Goal: Task Accomplishment & Management: Manage account settings

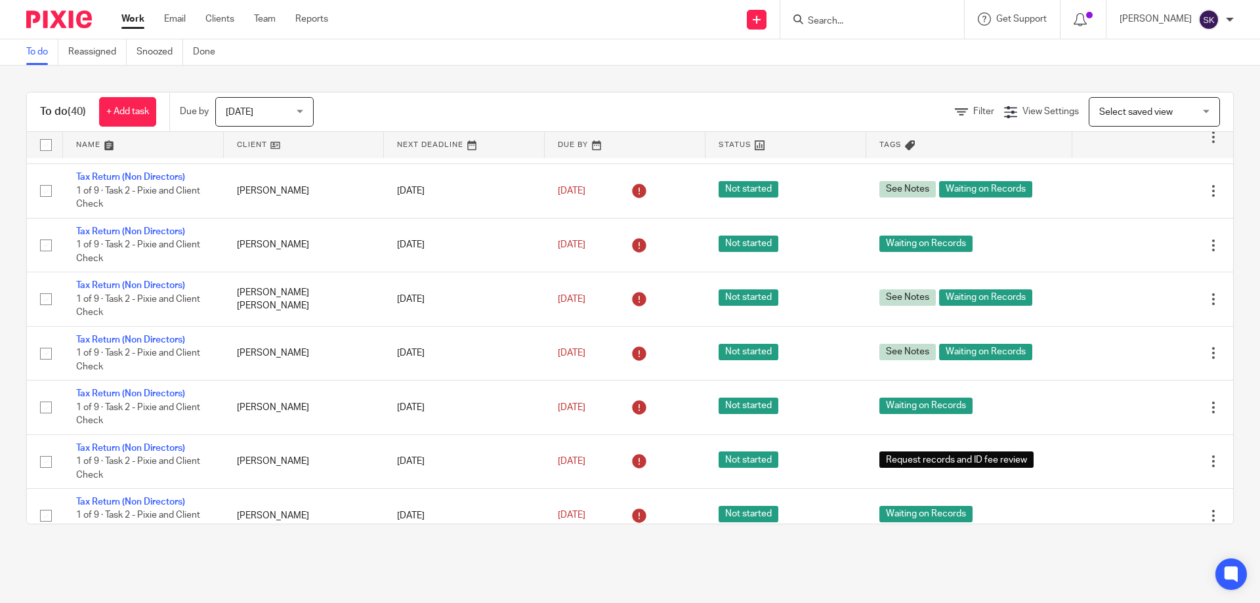
scroll to position [1798, 0]
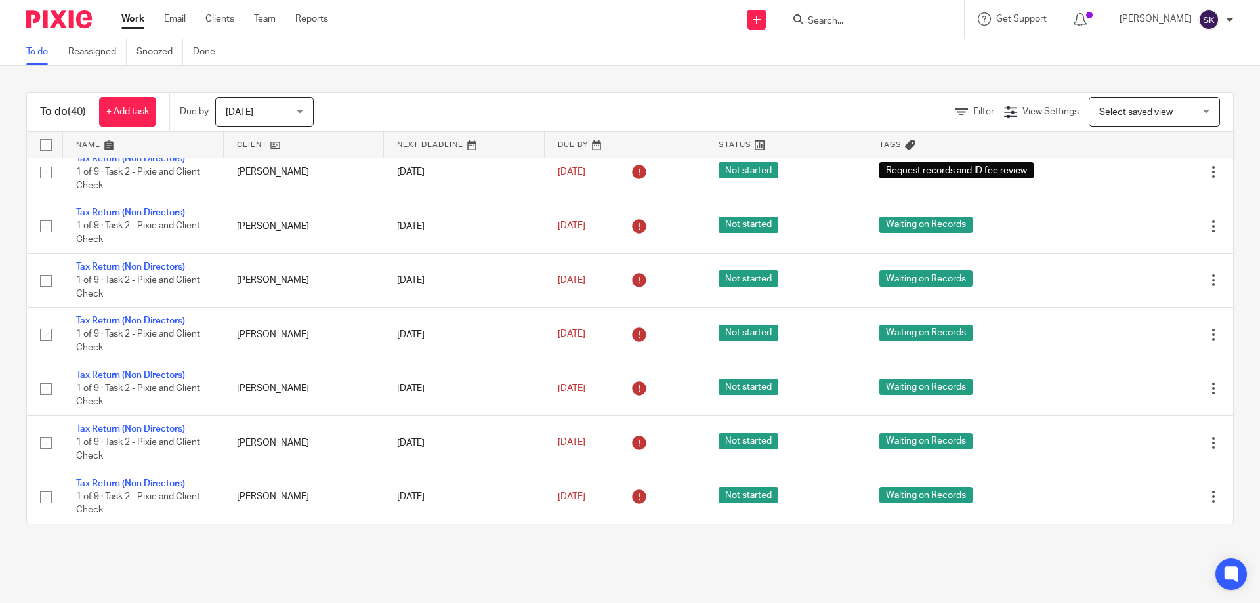
scroll to position [940, 0]
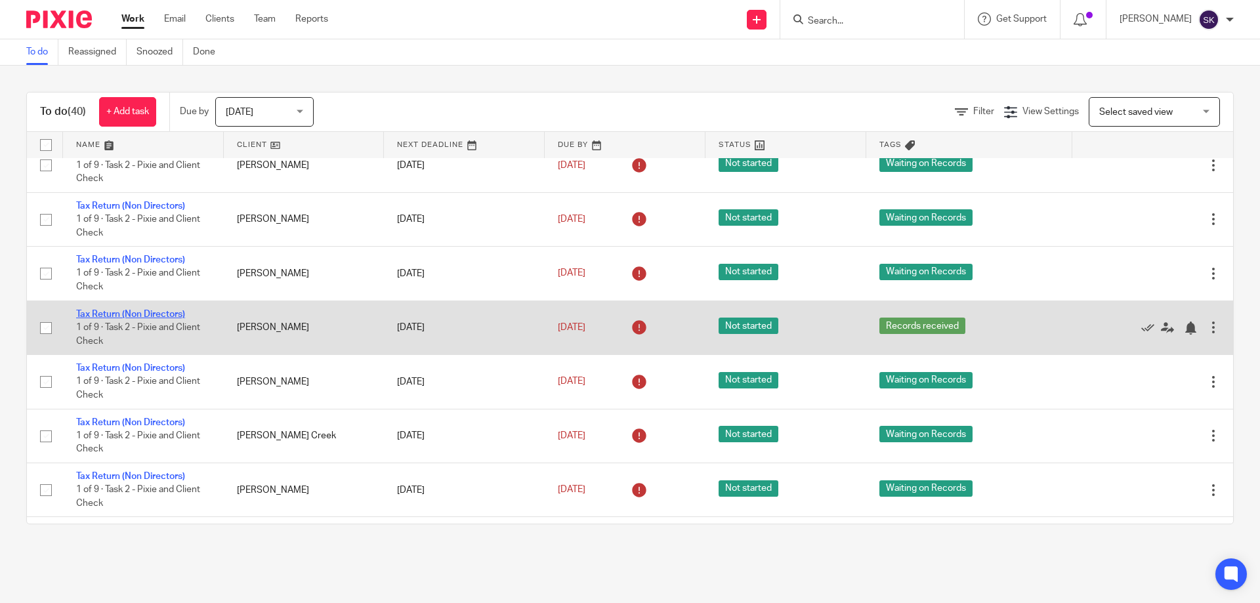
click at [129, 310] on link "Tax Return (Non Directors)" at bounding box center [130, 314] width 109 height 9
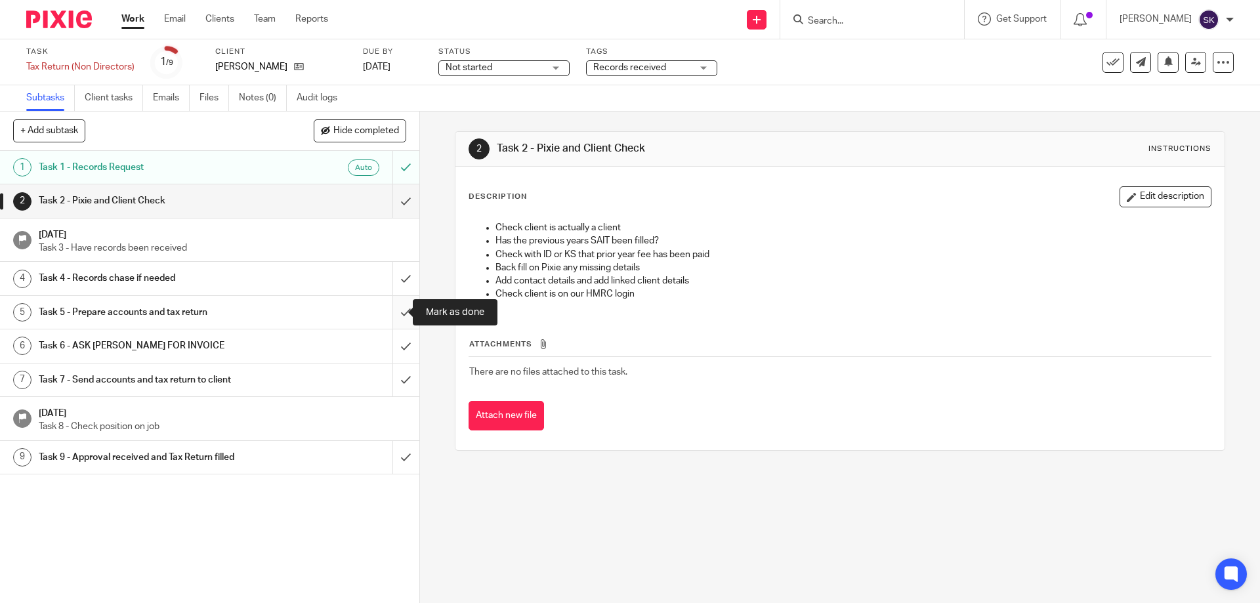
click at [396, 314] on input "submit" at bounding box center [209, 312] width 419 height 33
click at [704, 66] on div "Records received" at bounding box center [651, 68] width 131 height 16
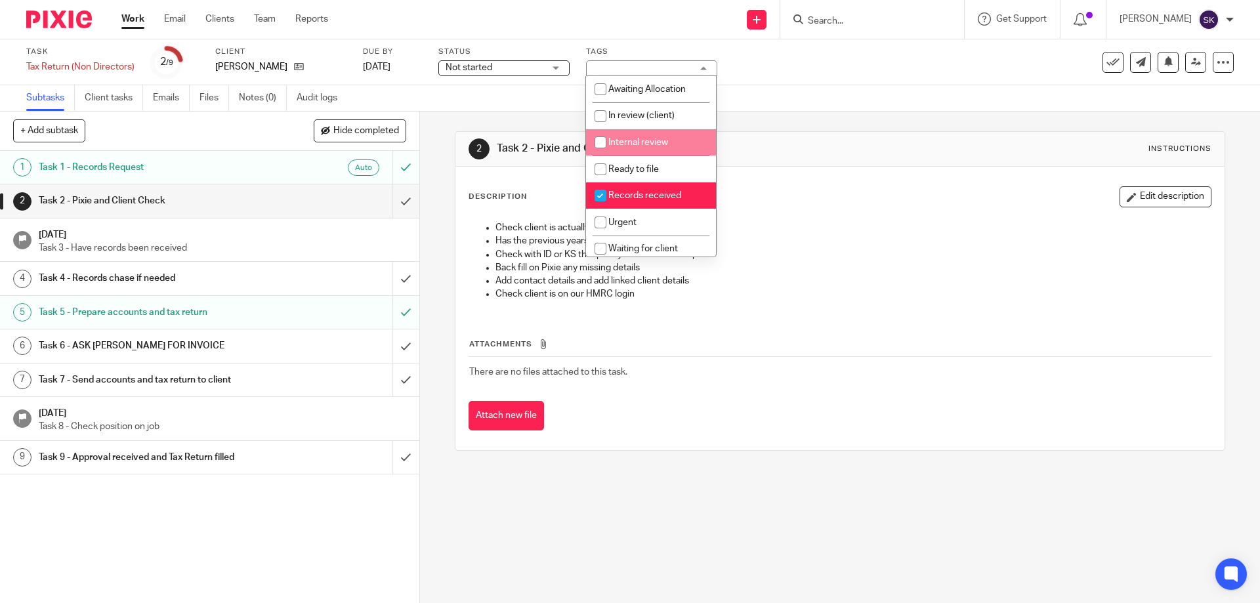
click at [678, 142] on li "Internal review" at bounding box center [651, 142] width 130 height 27
checkbox input "true"
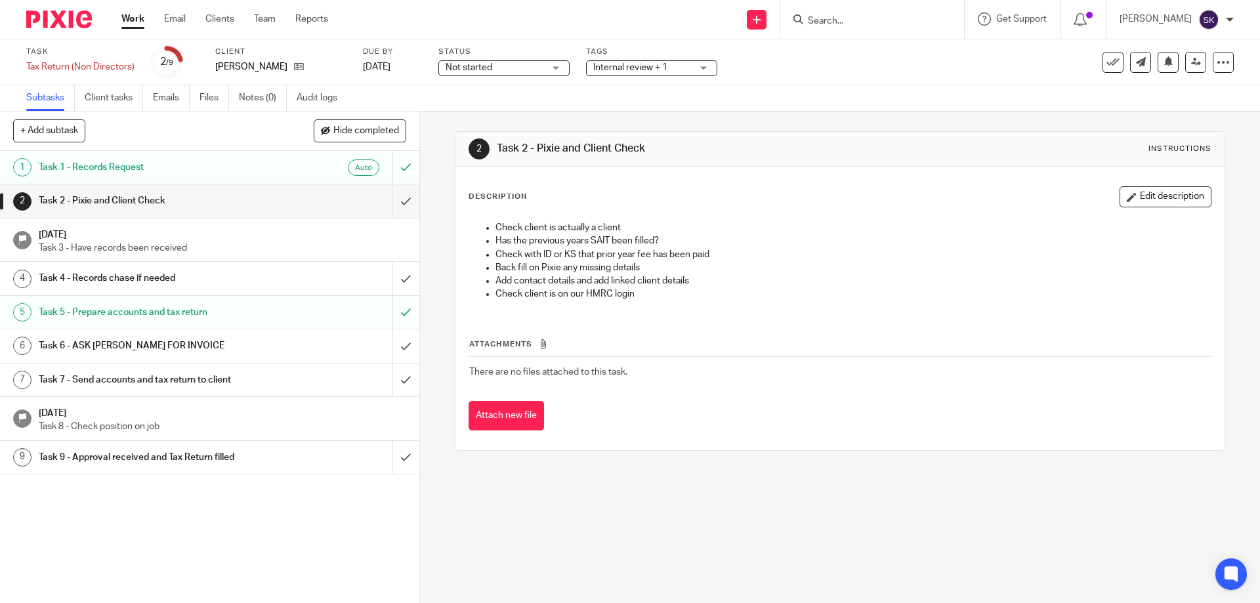
click at [791, 184] on div "Description Edit description Check client is actually a client Has the previous…" at bounding box center [839, 308] width 768 height 283
click at [1186, 68] on link at bounding box center [1195, 62] width 21 height 21
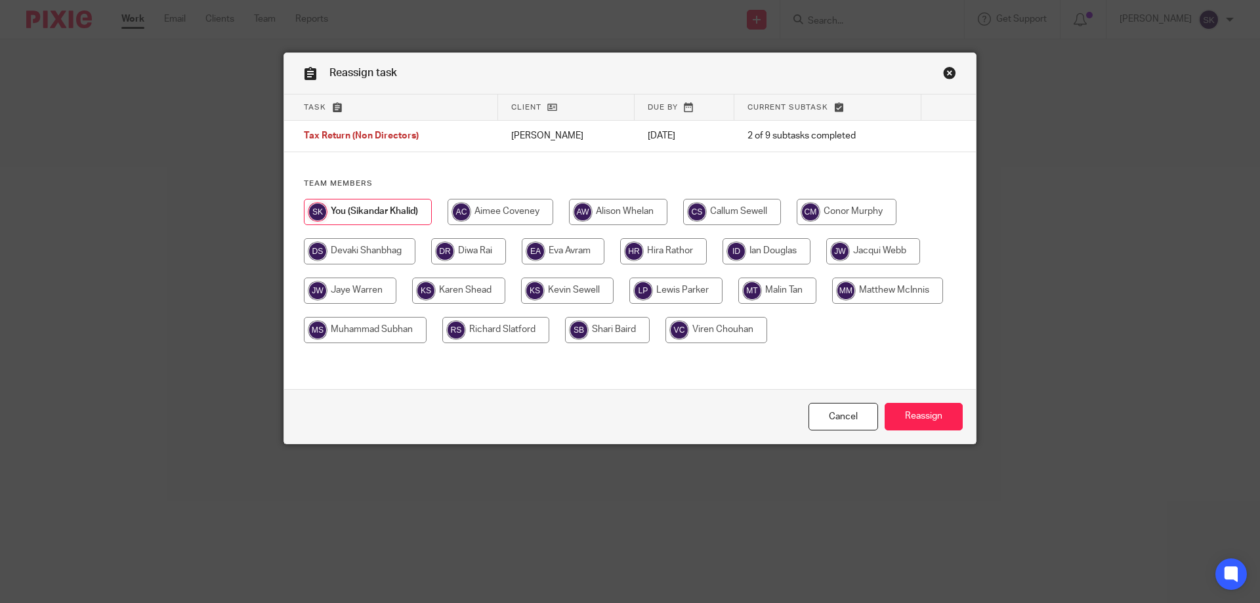
drag, startPoint x: 764, startPoint y: 254, endPoint x: 784, endPoint y: 264, distance: 22.6
click at [761, 251] on input "radio" at bounding box center [766, 251] width 88 height 26
radio input "true"
click at [926, 413] on input "Reassign" at bounding box center [923, 417] width 78 height 28
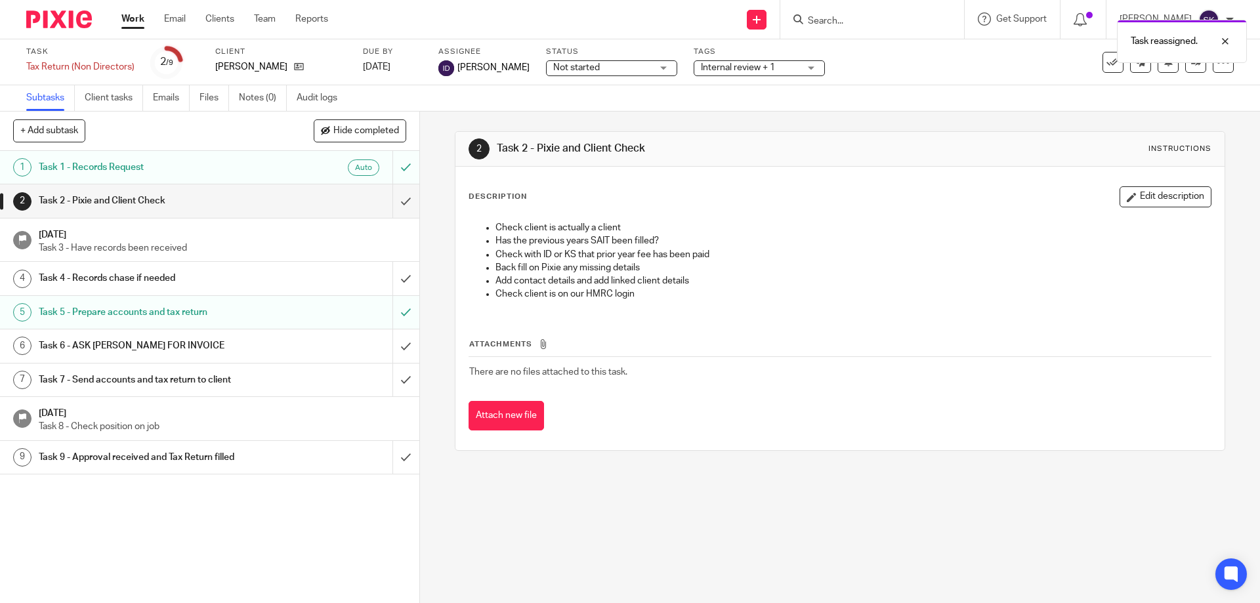
click at [133, 22] on link "Work" at bounding box center [132, 18] width 23 height 13
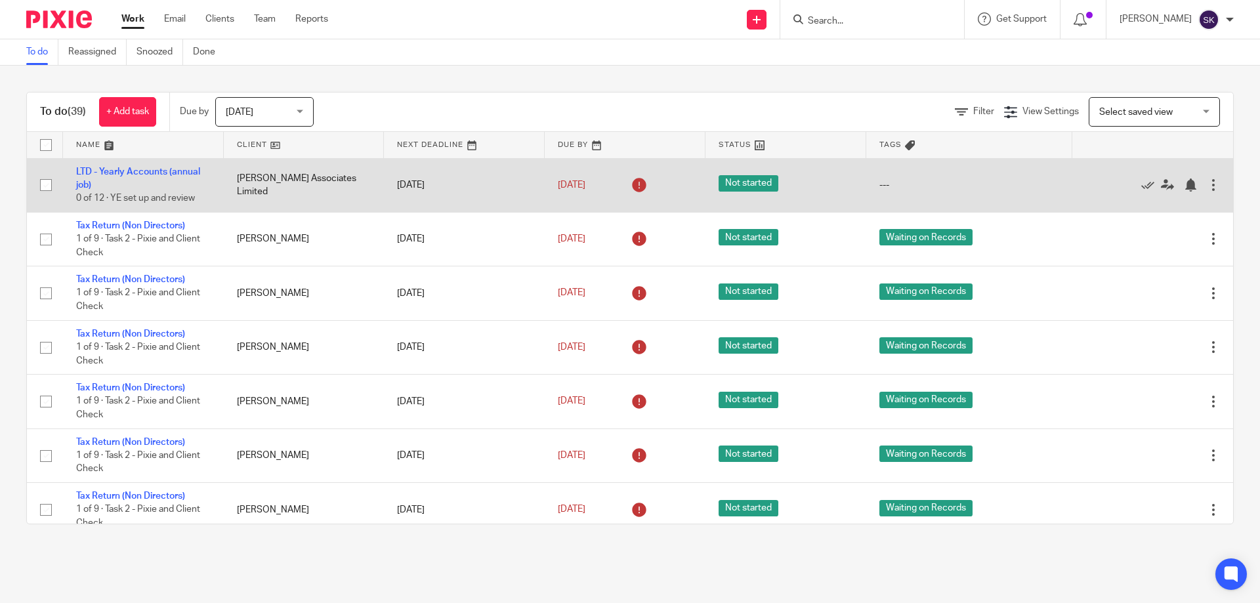
click at [47, 192] on input "checkbox" at bounding box center [45, 185] width 25 height 25
checkbox input "true"
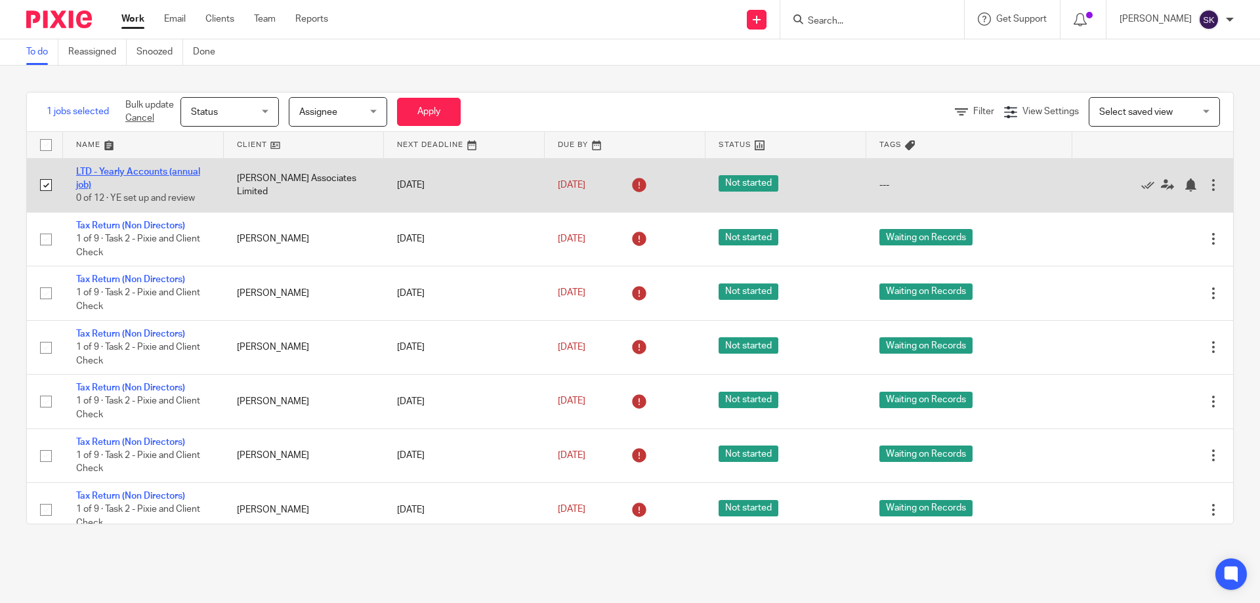
click at [136, 173] on link "LTD - Yearly Accounts (annual job)" at bounding box center [138, 178] width 124 height 22
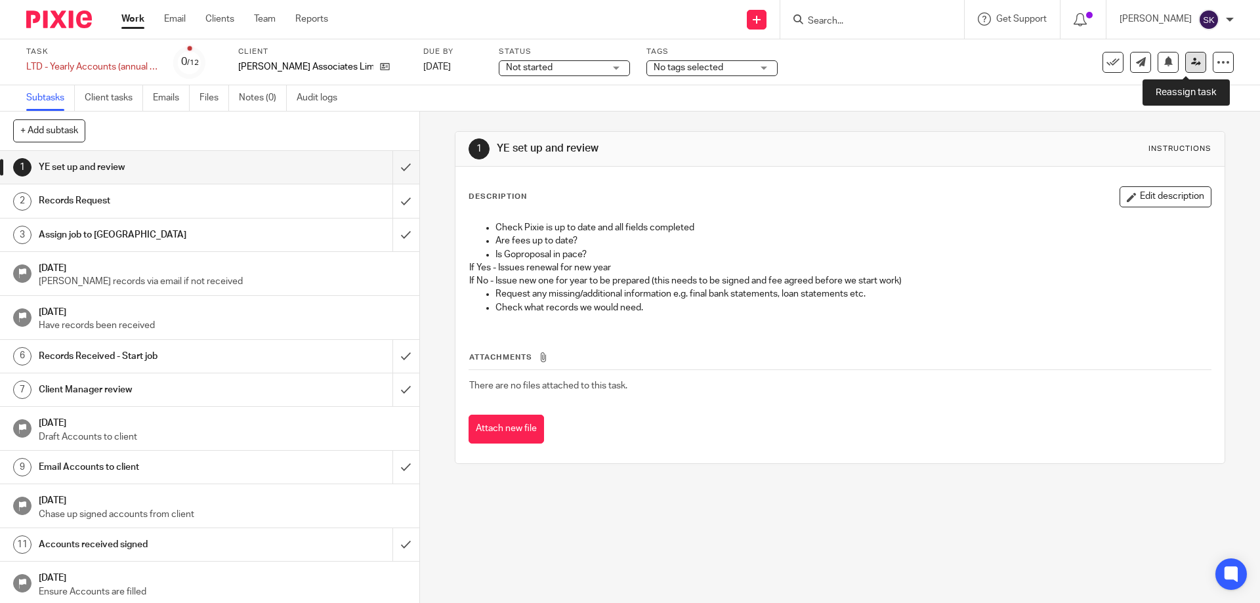
click at [1192, 67] on link at bounding box center [1195, 62] width 21 height 21
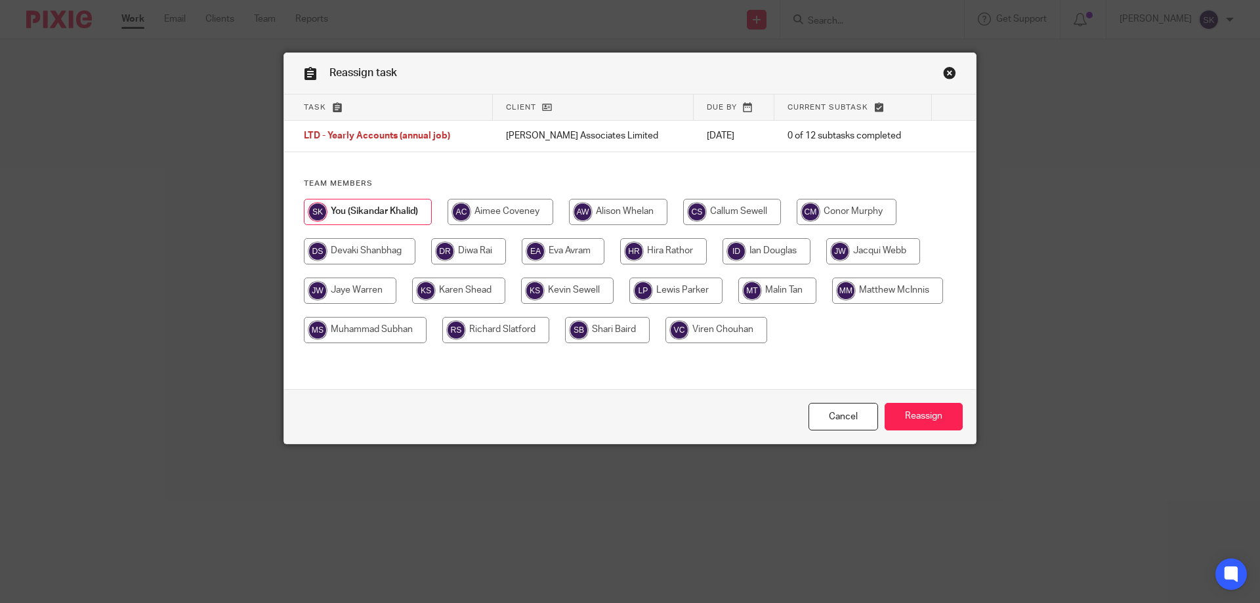
click at [500, 209] on input "radio" at bounding box center [500, 212] width 106 height 26
radio input "true"
click at [915, 419] on input "Reassign" at bounding box center [923, 417] width 78 height 28
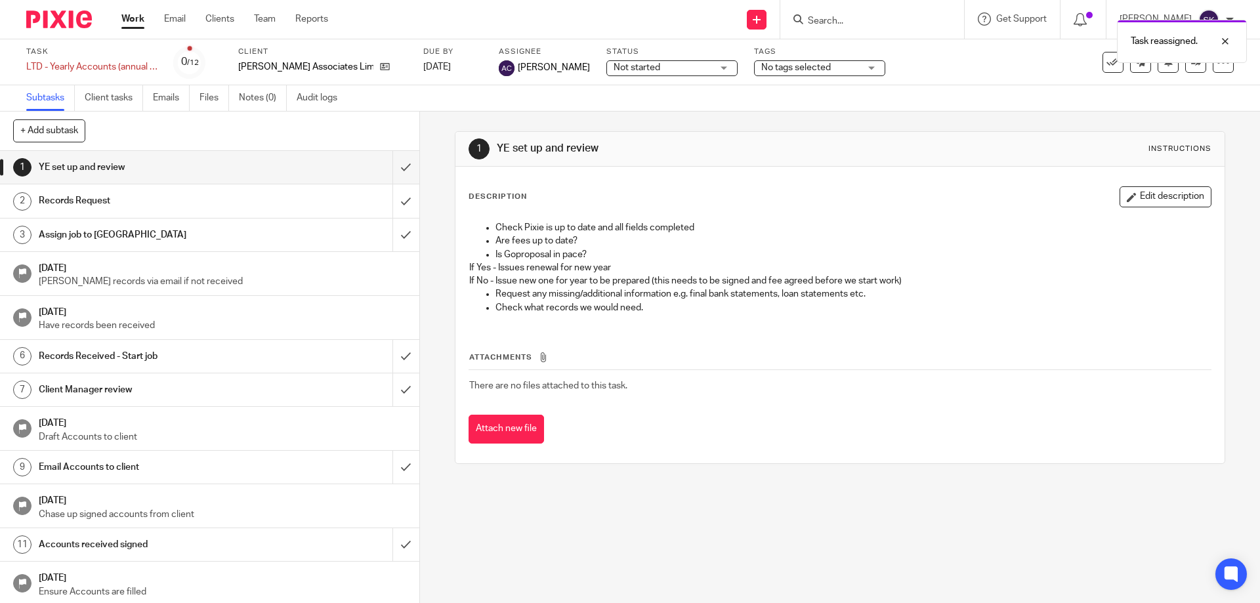
click at [49, 102] on link "Subtasks" at bounding box center [50, 98] width 49 height 26
click at [128, 22] on link "Work" at bounding box center [132, 18] width 23 height 13
